Goal: Task Accomplishment & Management: Manage account settings

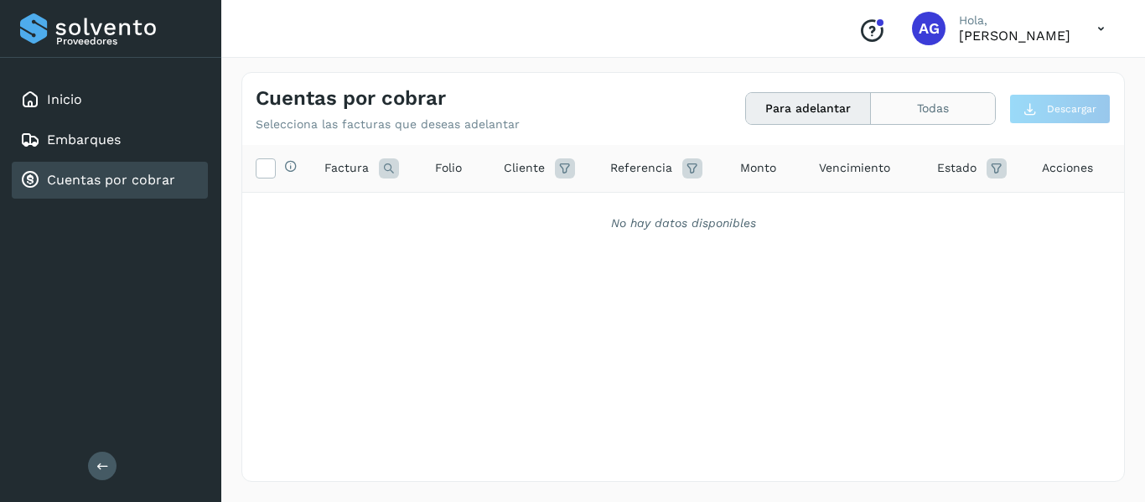
click at [899, 114] on button "Todas" at bounding box center [933, 108] width 124 height 31
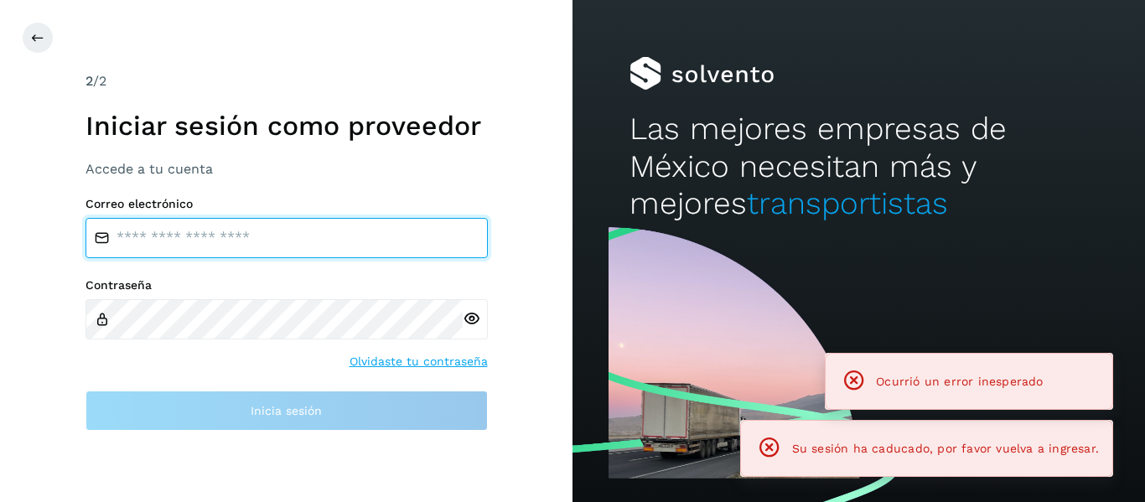
click at [205, 225] on input "email" at bounding box center [286, 238] width 402 height 40
type input "**********"
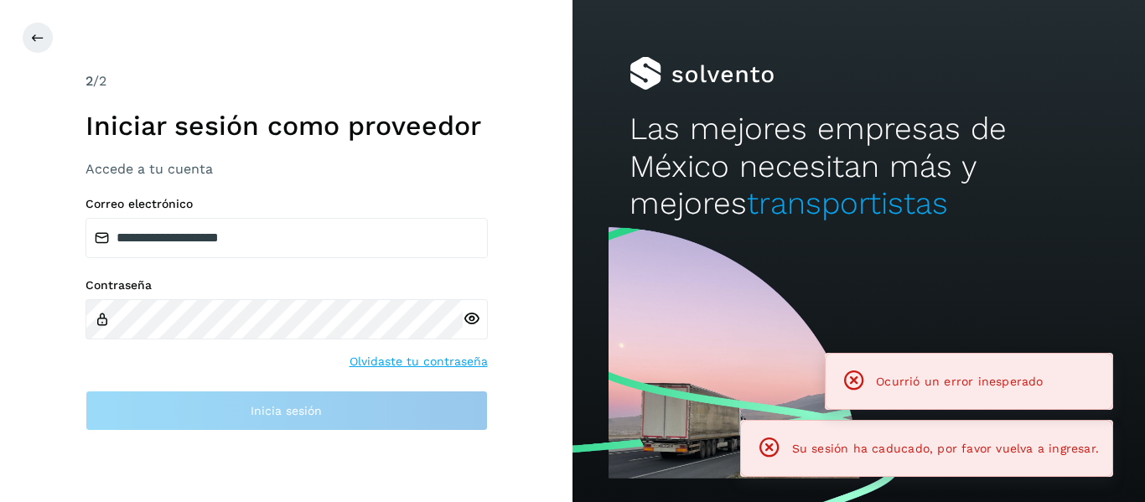
click at [200, 355] on div "Contraseña Olvidaste tu contraseña" at bounding box center [286, 324] width 402 height 92
click at [174, 286] on label "Contraseña" at bounding box center [286, 285] width 402 height 14
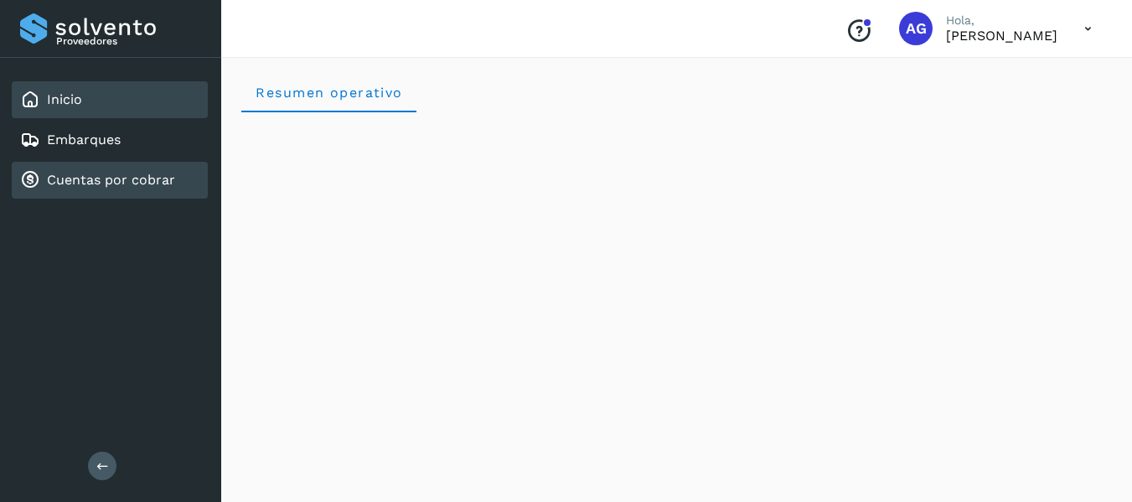
click at [91, 182] on link "Cuentas por cobrar" at bounding box center [111, 180] width 128 height 16
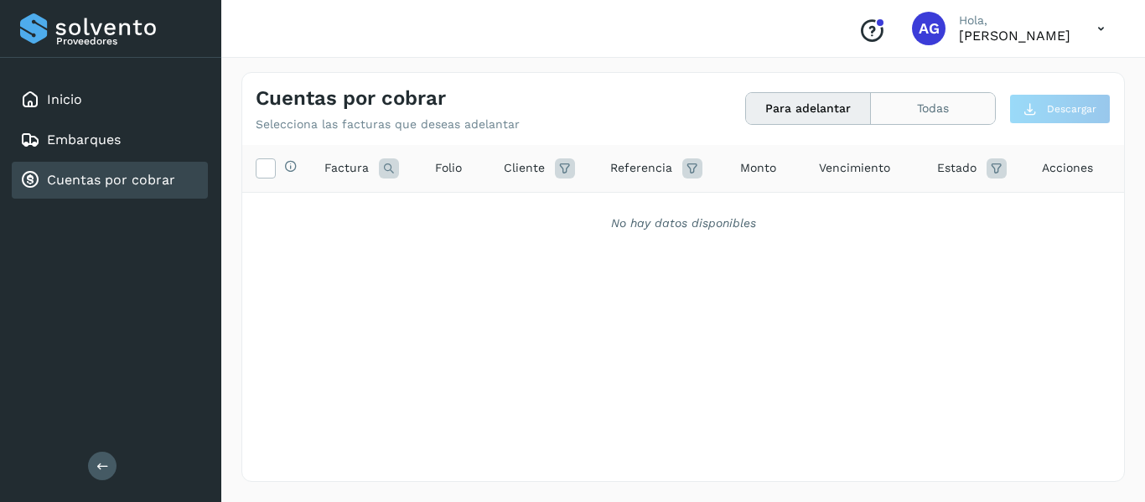
click at [924, 116] on button "Todas" at bounding box center [933, 108] width 124 height 31
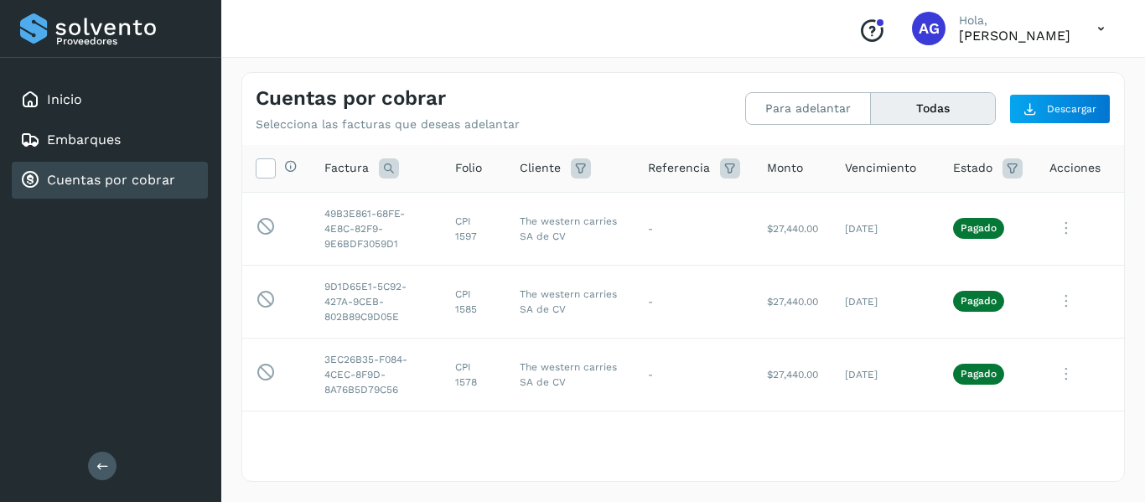
click at [795, 135] on div "Cuentas por cobrar Selecciona las facturas que deseas adelantar Para adelantar …" at bounding box center [682, 277] width 883 height 410
click at [783, 117] on button "Para adelantar" at bounding box center [808, 108] width 125 height 31
